Goal: Transaction & Acquisition: Purchase product/service

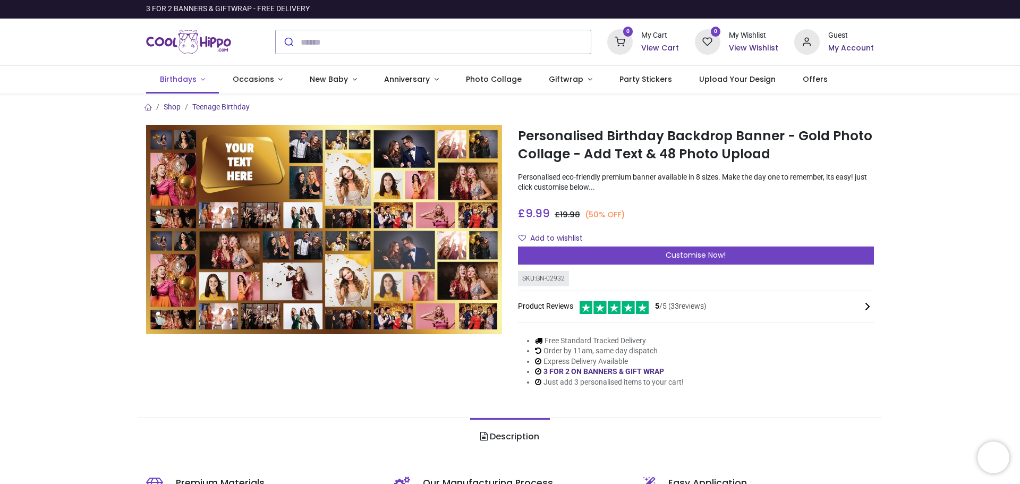
click at [181, 78] on span "Birthdays" at bounding box center [178, 79] width 37 height 11
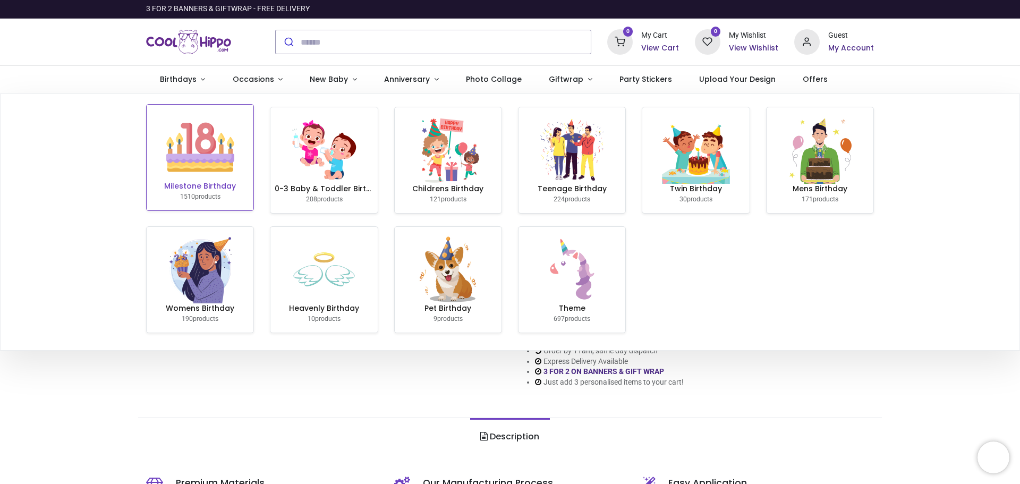
click at [183, 148] on img at bounding box center [200, 147] width 68 height 68
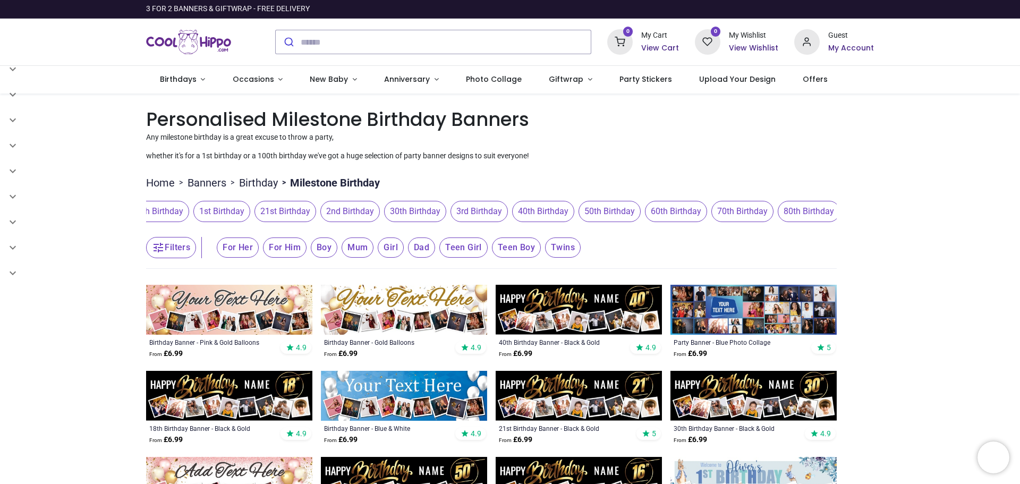
scroll to position [0, 326]
click at [649, 210] on span "60th Birthday" at bounding box center [643, 211] width 62 height 21
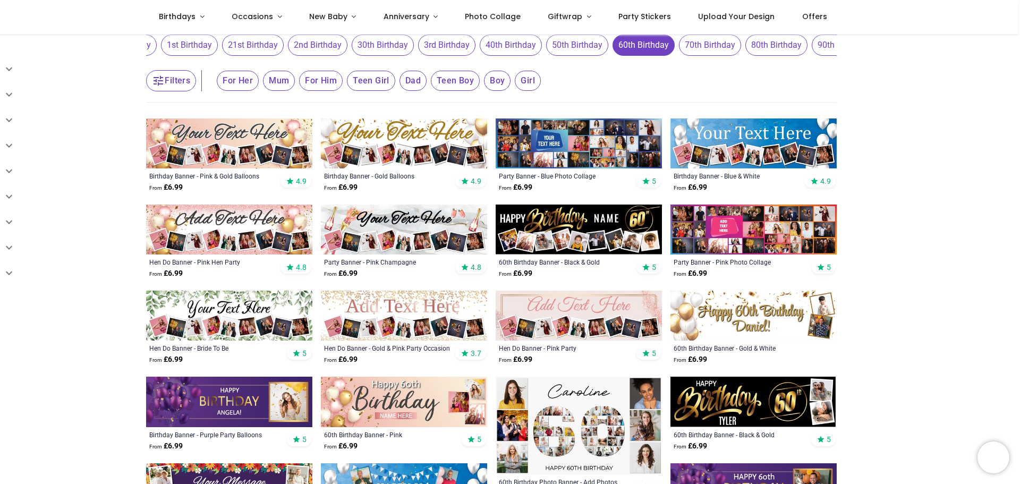
scroll to position [106, 0]
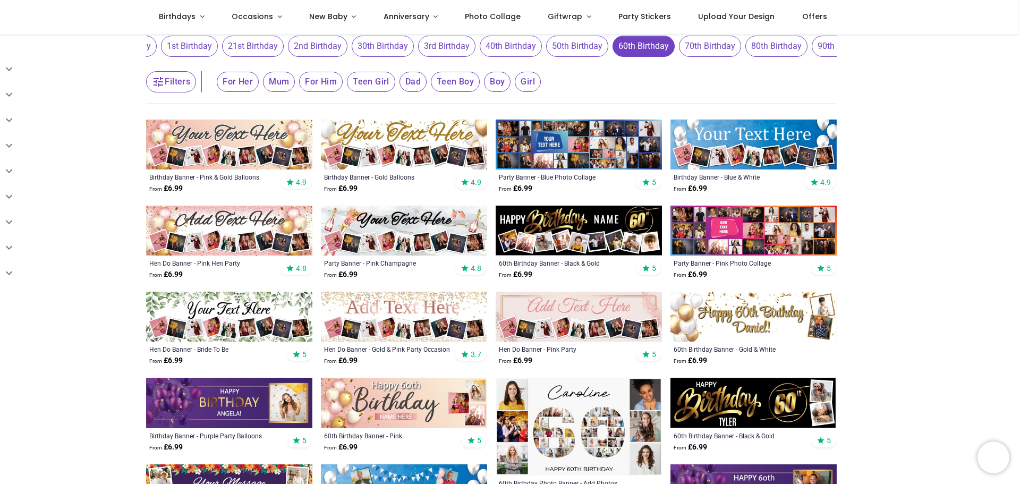
click at [430, 147] on img at bounding box center [404, 145] width 166 height 50
